Goal: Transaction & Acquisition: Purchase product/service

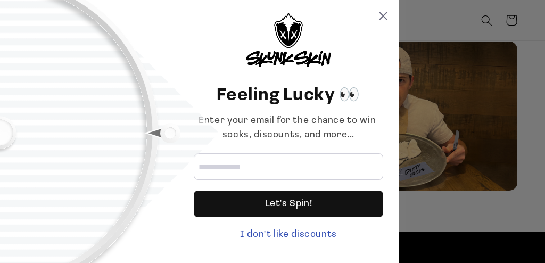
scroll to position [1907, 0]
click at [386, 12] on icon at bounding box center [383, 16] width 9 height 9
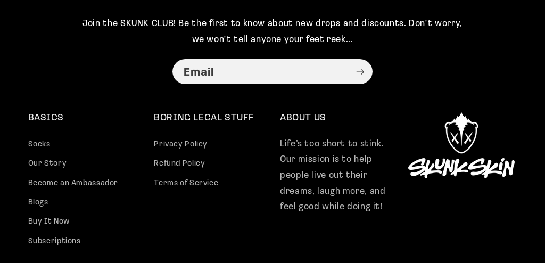
scroll to position [2651, 0]
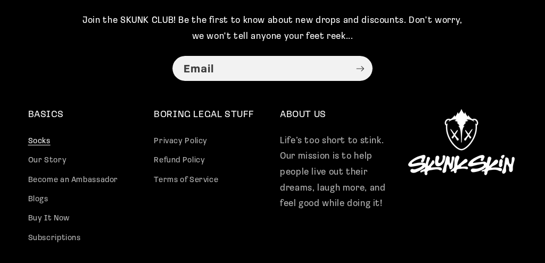
click at [37, 135] on link "Socks" at bounding box center [39, 143] width 22 height 16
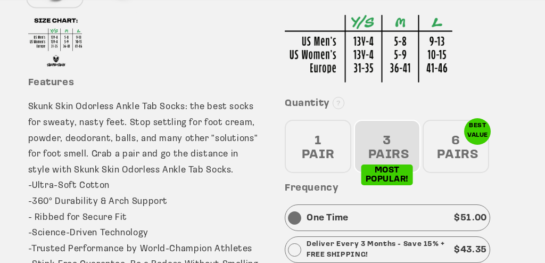
scroll to position [390, 0]
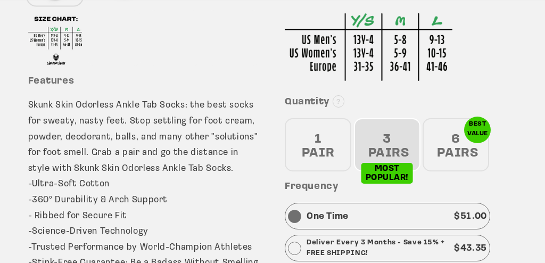
click at [325, 150] on div "1 PAIR" at bounding box center [318, 144] width 67 height 53
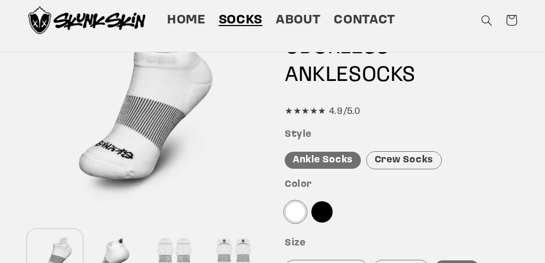
scroll to position [109, 0]
